Goal: Find specific page/section: Find specific page/section

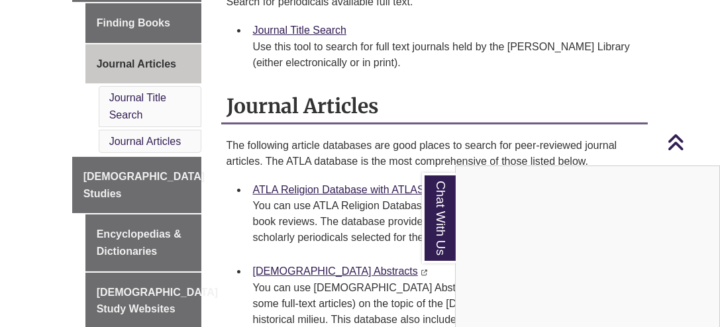
scroll to position [474, 0]
click at [677, 150] on icon "Back to Top" at bounding box center [675, 143] width 17 height 20
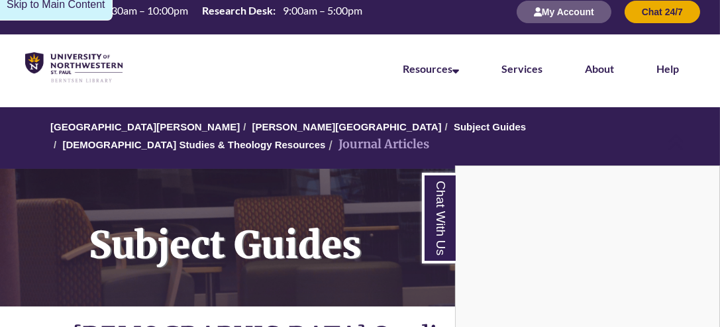
scroll to position [0, 0]
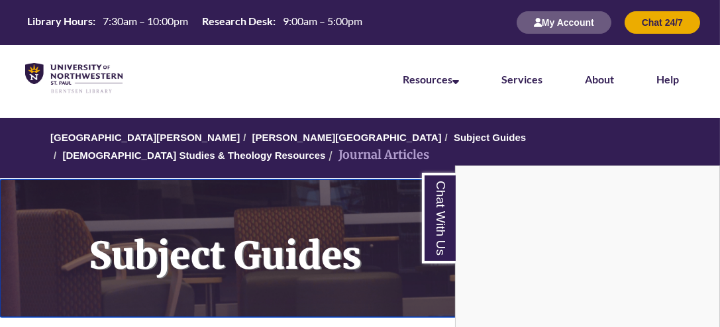
click at [348, 189] on h1 "Subject Guides" at bounding box center [396, 239] width 645 height 120
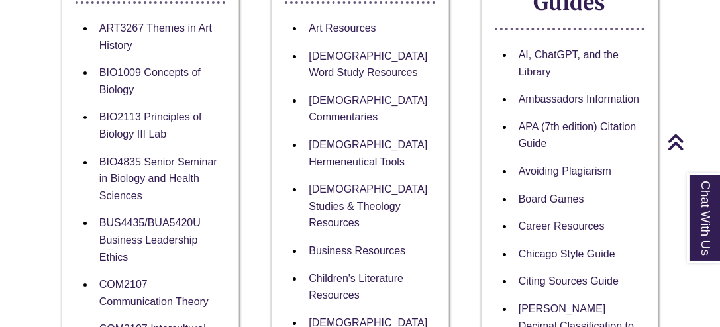
scroll to position [317, 0]
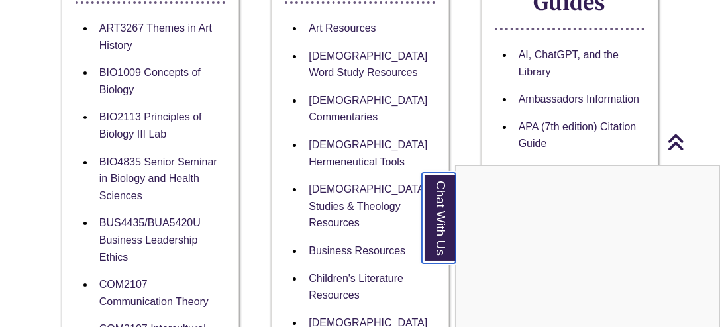
click at [447, 232] on link "Chat With Us" at bounding box center [439, 218] width 34 height 91
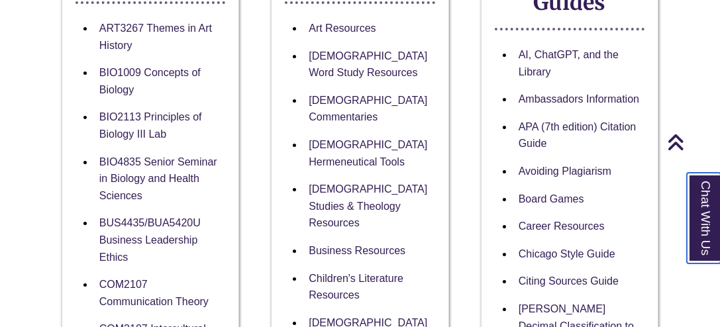
click at [692, 239] on link "Chat With Us" at bounding box center [703, 218] width 34 height 91
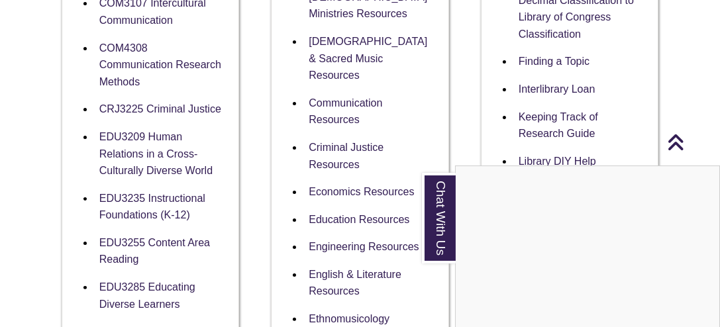
scroll to position [644, 0]
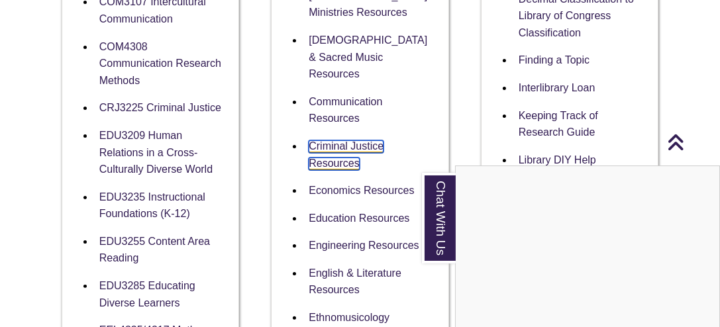
click at [347, 140] on link "Criminal Justice Resources" at bounding box center [345, 155] width 75 height 30
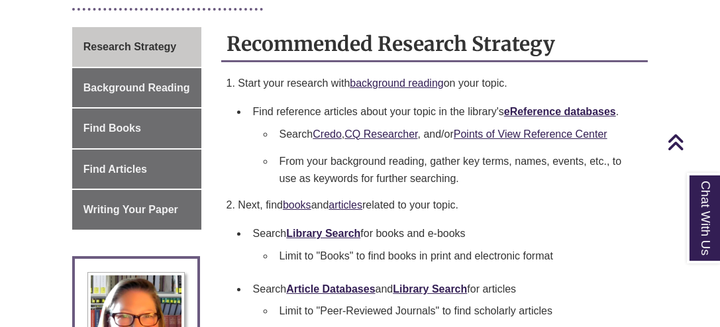
scroll to position [363, 0]
